Goal: Find contact information: Obtain details needed to contact an individual or organization

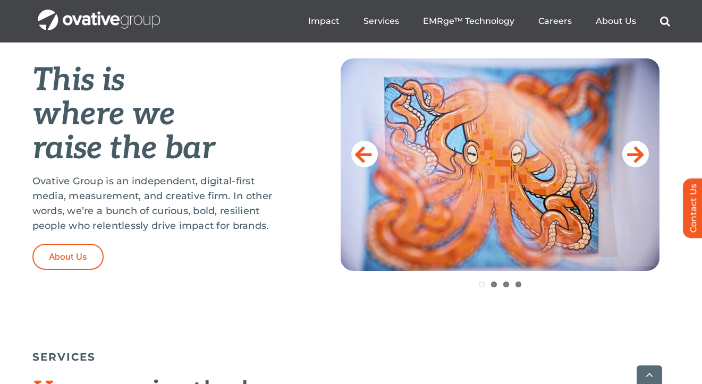
scroll to position [437, 0]
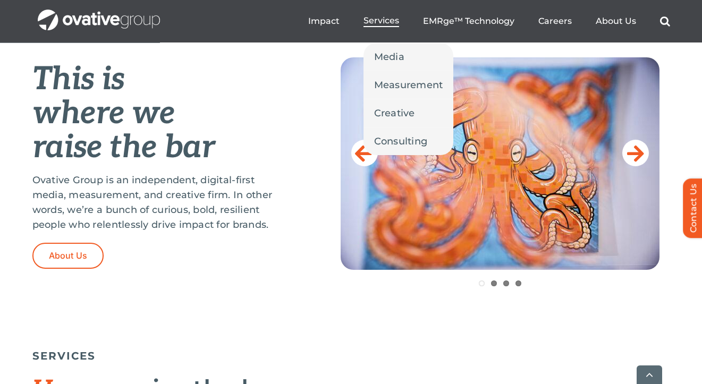
click at [387, 20] on span "Services" at bounding box center [381, 20] width 36 height 11
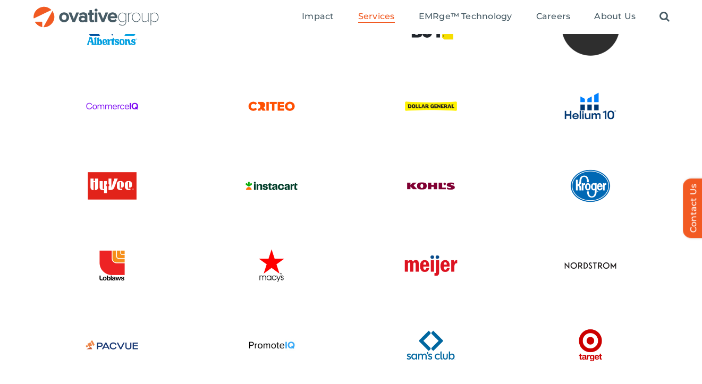
scroll to position [2368, 0]
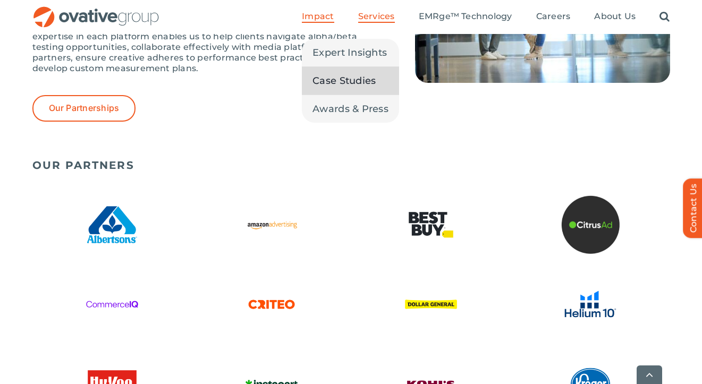
click at [342, 76] on span "Case Studies" at bounding box center [343, 80] width 63 height 15
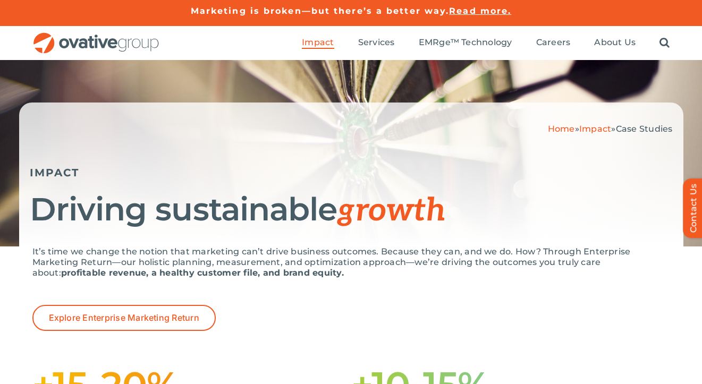
scroll to position [9, 0]
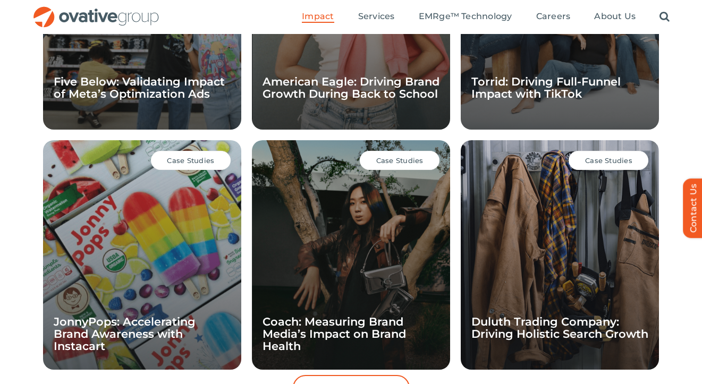
scroll to position [908, 0]
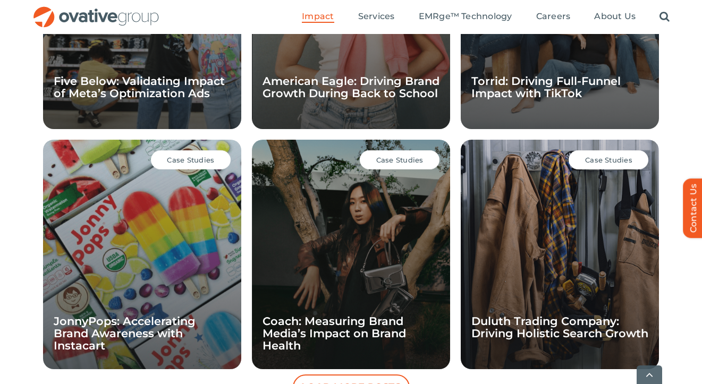
click at [129, 24] on img "OG_Full_horizontal_RGB" at bounding box center [96, 17] width 128 height 22
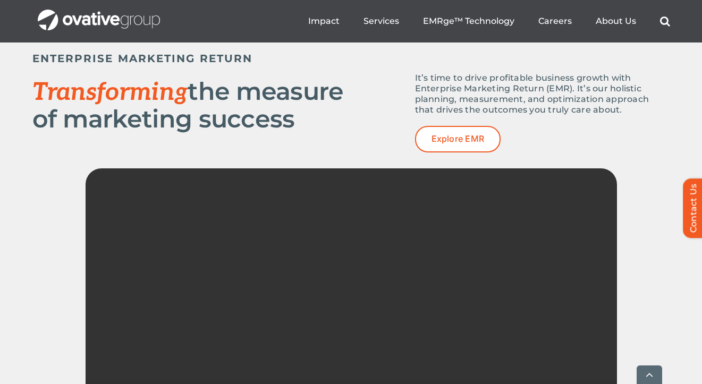
scroll to position [1444, 0]
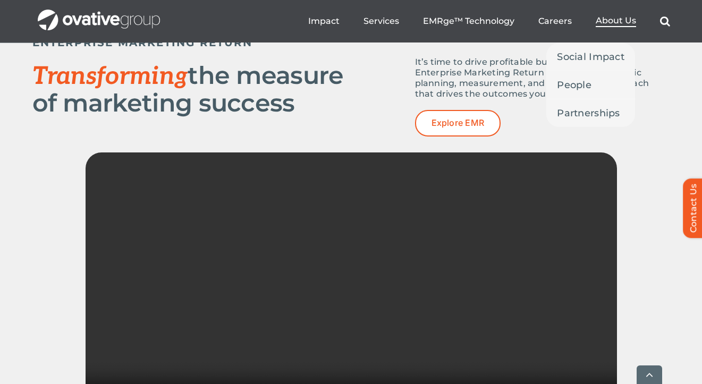
click at [622, 24] on span "About Us" at bounding box center [616, 20] width 40 height 11
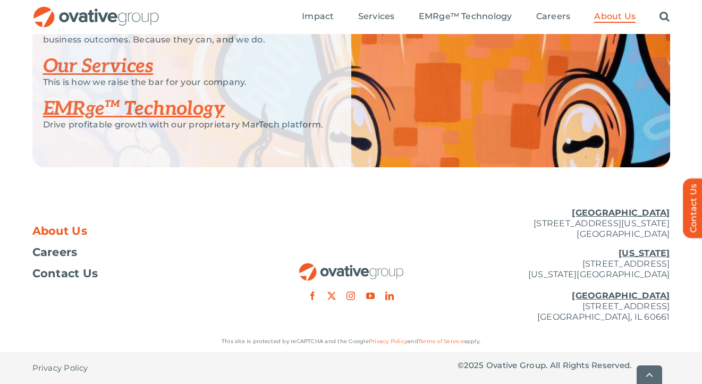
scroll to position [2349, 0]
drag, startPoint x: 541, startPoint y: 258, endPoint x: 683, endPoint y: 285, distance: 145.0
click at [683, 285] on div "About Us Careers Contact Us Minneapolis 729 Washington Avenue N, Suite 1000 Min…" at bounding box center [351, 265] width 702 height 132
copy p "New York 254 Canal Street, Suite 5000 New York, NY 10013"
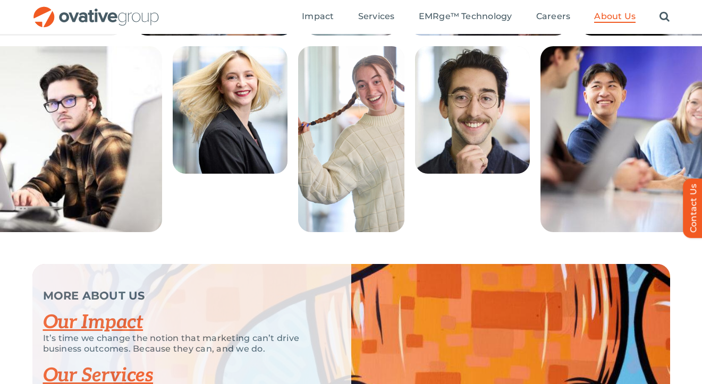
scroll to position [1965, 0]
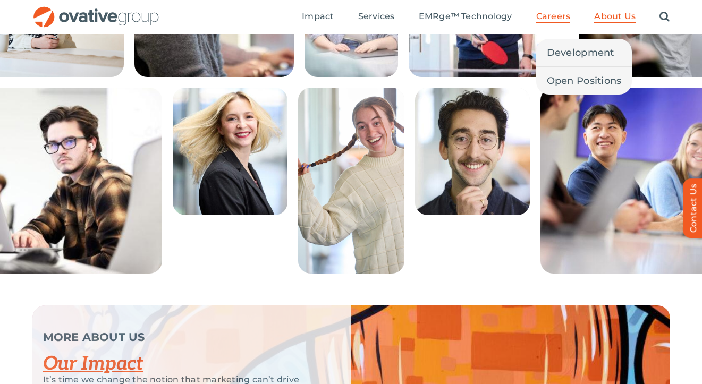
click at [554, 16] on span "Careers" at bounding box center [553, 16] width 35 height 11
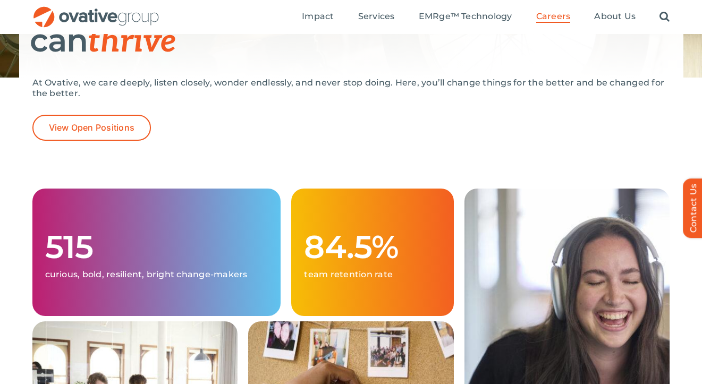
scroll to position [203, 0]
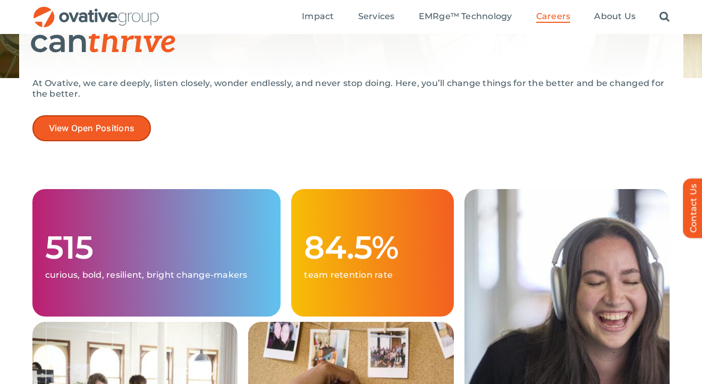
click at [112, 138] on link "View Open Positions" at bounding box center [91, 128] width 119 height 26
